Goal: Transaction & Acquisition: Purchase product/service

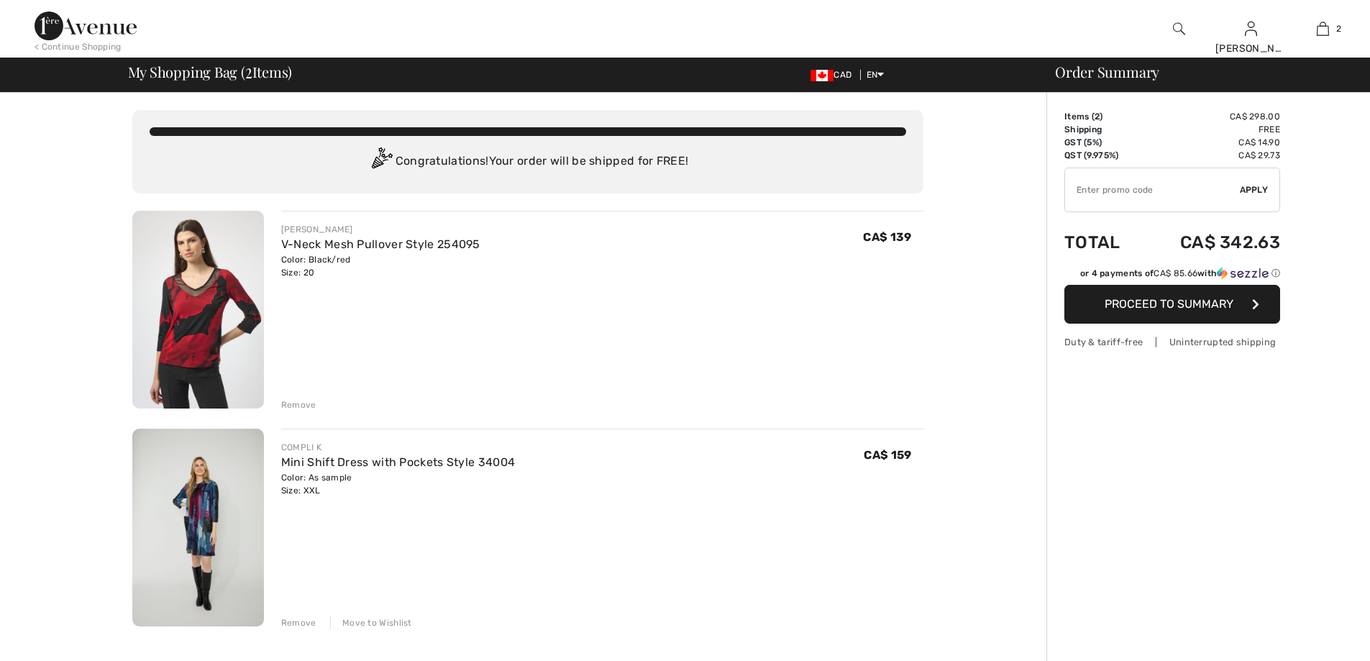
click at [299, 406] on div "Remove" at bounding box center [298, 404] width 35 height 13
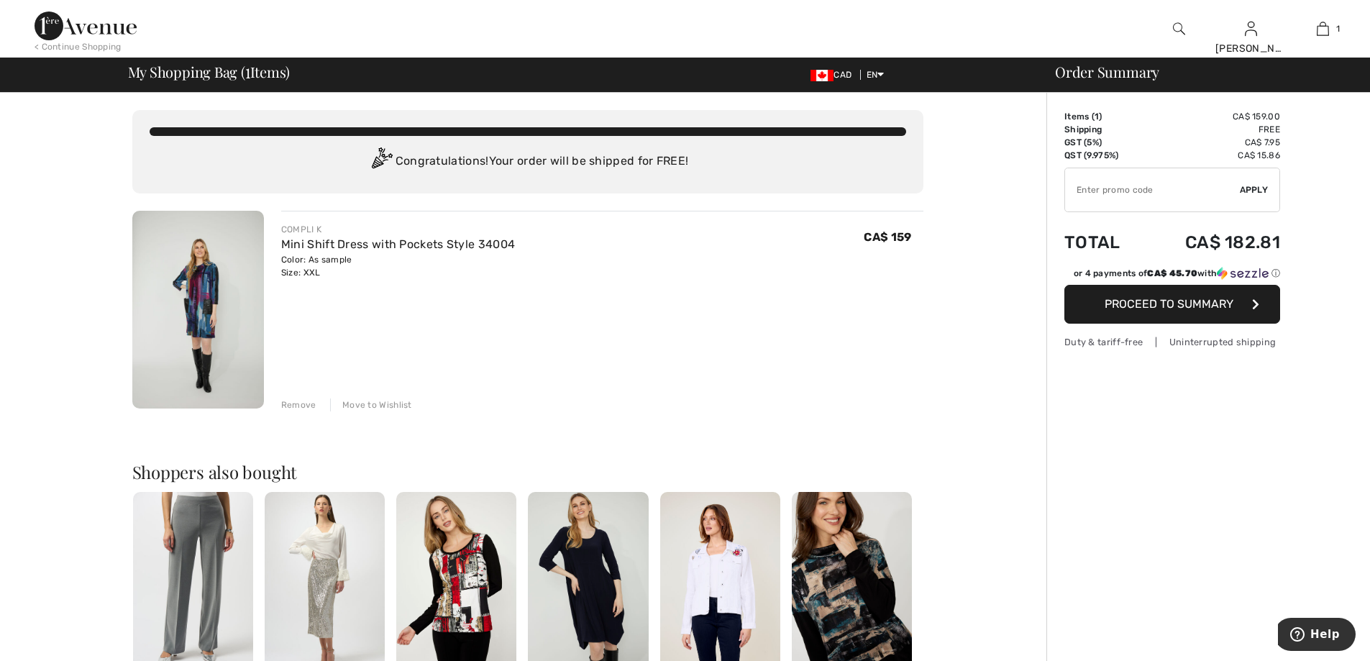
click at [1175, 304] on span "Proceed to Summary" at bounding box center [1168, 304] width 129 height 14
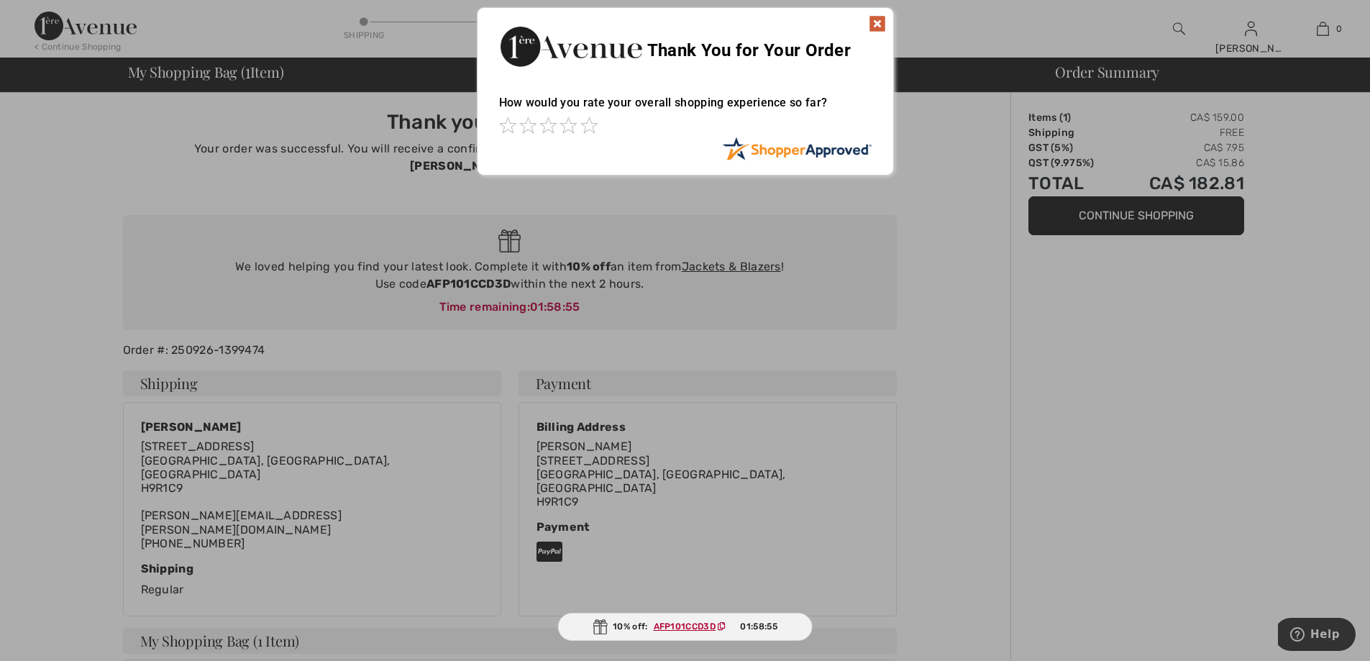
click at [879, 23] on img at bounding box center [877, 23] width 17 height 17
